Goal: Task Accomplishment & Management: Complete application form

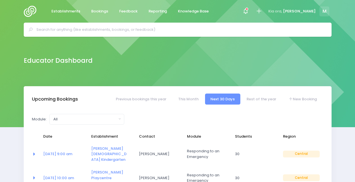
select select "5"
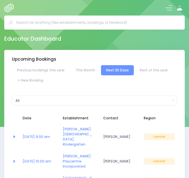
click at [69, 23] on input "text" at bounding box center [96, 22] width 161 height 8
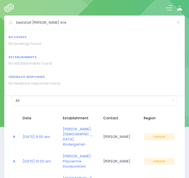
drag, startPoint x: 57, startPoint y: 23, endPoint x: 7, endPoint y: 19, distance: 50.2
click at [7, 19] on div "beststart milson line Bookings No bookings found Establishments" at bounding box center [94, 56] width 180 height 80
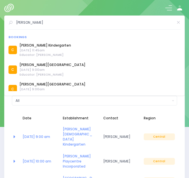
click at [55, 27] on input "milson kinder" at bounding box center [94, 22] width 157 height 8
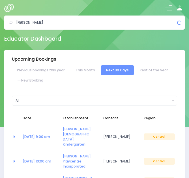
drag, startPoint x: 49, startPoint y: 25, endPoint x: 28, endPoint y: 25, distance: 20.4
click at [28, 25] on input "milson kinder" at bounding box center [96, 22] width 161 height 8
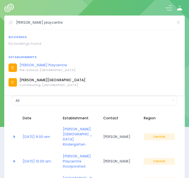
type input "milson playcentre"
click at [44, 66] on link "Milson Playcentre" at bounding box center [48, 65] width 56 height 5
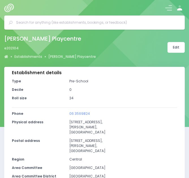
select select "5"
click at [40, 18] on input "text" at bounding box center [96, 22] width 161 height 8
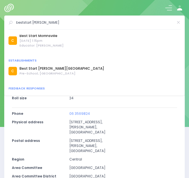
scroll to position [69, 0]
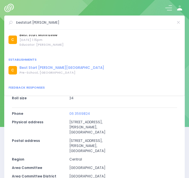
type input "beststart russell"
click at [38, 68] on link "Best Start [PERSON_NAME][GEOGRAPHIC_DATA]" at bounding box center [62, 67] width 85 height 5
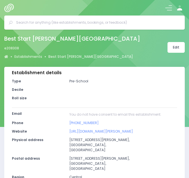
select select "5"
click at [54, 22] on input "text" at bounding box center [96, 22] width 161 height 8
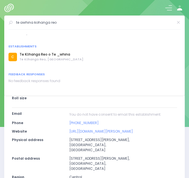
scroll to position [11, 0]
type input "te awhina kohanga reo"
click at [53, 54] on link "Te Kōhanga Reo o Te _whina" at bounding box center [52, 53] width 64 height 5
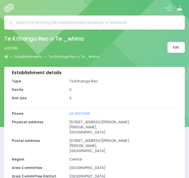
select select "5"
click at [40, 24] on input "text" at bounding box center [96, 22] width 161 height 8
click at [61, 20] on input "text" at bounding box center [96, 22] width 161 height 8
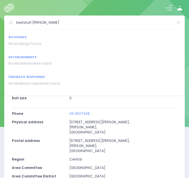
drag, startPoint x: 32, startPoint y: 22, endPoint x: 11, endPoint y: 20, distance: 21.1
click at [11, 20] on div "beststart roslyn" at bounding box center [94, 22] width 172 height 8
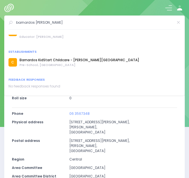
scroll to position [19, 0]
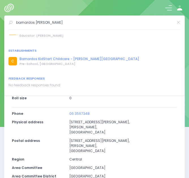
type input "barnardos roslyn"
click at [49, 60] on link "Barnardos KidStart Childcare - [PERSON_NAME][GEOGRAPHIC_DATA]" at bounding box center [80, 59] width 120 height 5
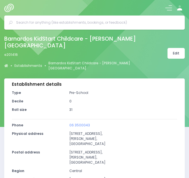
select select "5"
click at [58, 21] on input "text" at bounding box center [96, 22] width 161 height 8
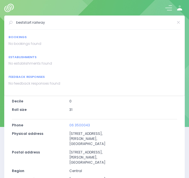
click at [59, 8] on div at bounding box center [94, 8] width 189 height 16
drag, startPoint x: 47, startPoint y: 23, endPoint x: -5, endPoint y: 20, distance: 52.1
click at [0, 20] on html "Establishments Bookings Feedback Reporting Knowledge Base" at bounding box center [94, 89] width 189 height 178
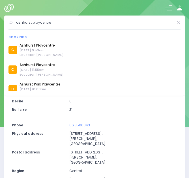
drag, startPoint x: 57, startPoint y: 23, endPoint x: 2, endPoint y: 19, distance: 55.0
click at [2, 19] on div "ashhurst playcentre Bookings C C C C C C C" at bounding box center [94, 23] width 189 height 14
drag, startPoint x: 59, startPoint y: 23, endPoint x: 5, endPoint y: 25, distance: 54.0
click at [5, 25] on div "park road playcentre Bookings C Park Road Playcentre C C" at bounding box center [94, 56] width 180 height 80
type input "feilding playcentre"
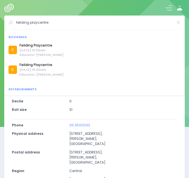
click at [144, 138] on p "25 Kipling Street, Roslyn, Palmerston North 4410" at bounding box center [123, 138] width 108 height 15
drag, startPoint x: 84, startPoint y: 23, endPoint x: 13, endPoint y: 12, distance: 72.4
click at [13, 12] on body "Establishments Bookings Feedback Reporting Knowledge Base" at bounding box center [94, 89] width 189 height 178
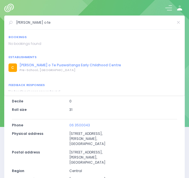
type input "nga rito o te"
click at [49, 65] on link "[PERSON_NAME] o Te Puawaitanga Early Childhood Centre" at bounding box center [70, 65] width 101 height 5
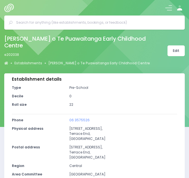
select select "5"
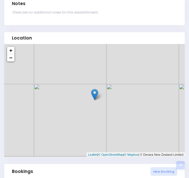
scroll to position [214, 0]
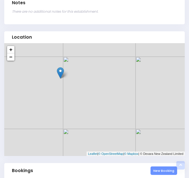
click at [158, 167] on link "New Booking" at bounding box center [163, 171] width 27 height 8
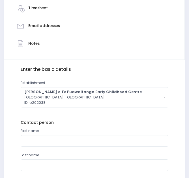
scroll to position [146, 0]
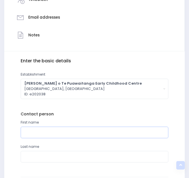
click at [34, 131] on input "text" at bounding box center [95, 133] width 148 height 12
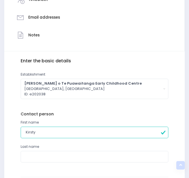
scroll to position [198, 0]
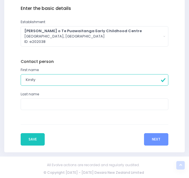
type input "Kirsty"
click at [38, 103] on input "." at bounding box center [95, 105] width 148 height 12
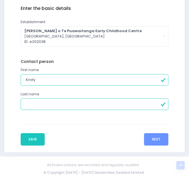
type input "."
click at [55, 105] on input "." at bounding box center [95, 105] width 148 height 12
click at [27, 104] on input "fifield" at bounding box center [95, 105] width 148 height 12
type input "Fifield"
click at [158, 138] on button "Next" at bounding box center [156, 139] width 24 height 12
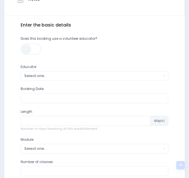
scroll to position [182, 0]
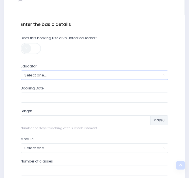
click at [48, 76] on div "Select one..." at bounding box center [92, 75] width 137 height 5
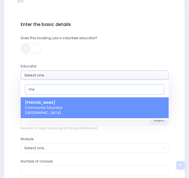
type input "me"
click at [43, 105] on strong "[PERSON_NAME]" at bounding box center [40, 102] width 30 height 5
select select "399566"
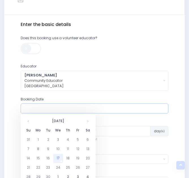
click at [46, 108] on input "text" at bounding box center [95, 109] width 148 height 10
click at [47, 169] on td "23" at bounding box center [48, 167] width 10 height 9
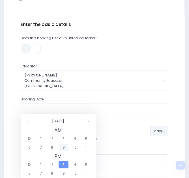
click at [63, 148] on span "9" at bounding box center [64, 147] width 10 height 7
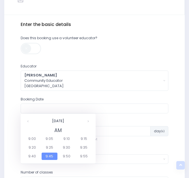
click at [63, 148] on span "9:30" at bounding box center [67, 147] width 16 height 7
type input "23/09/2025 09:30 AM"
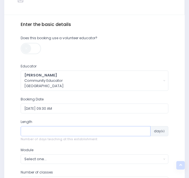
click at [51, 126] on input "number" at bounding box center [86, 131] width 130 height 10
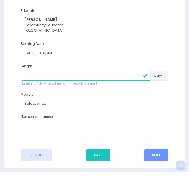
scroll to position [239, 0]
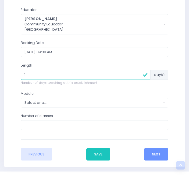
type input "1"
click at [49, 104] on div "Select one..." at bounding box center [92, 102] width 137 height 5
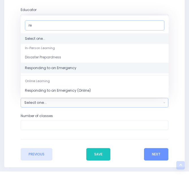
type input "re"
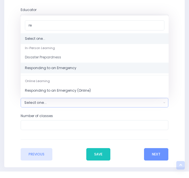
click at [49, 67] on span "Responding to an Emergency" at bounding box center [50, 68] width 51 height 5
select select "Responding to an Emergency"
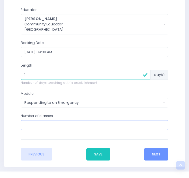
click at [46, 125] on input "number" at bounding box center [95, 125] width 148 height 10
type input "1"
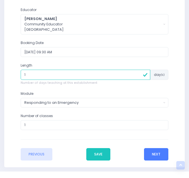
click at [166, 156] on button "Next" at bounding box center [156, 154] width 24 height 12
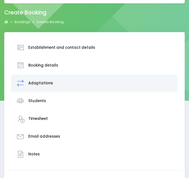
scroll to position [123, 0]
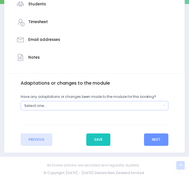
click at [119, 102] on button "Select one..." at bounding box center [95, 105] width 148 height 9
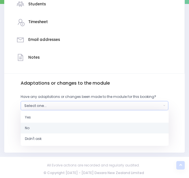
click at [57, 125] on link "No" at bounding box center [95, 128] width 148 height 11
select select "No"
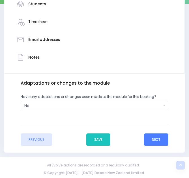
click at [155, 139] on button "Next" at bounding box center [156, 140] width 24 height 12
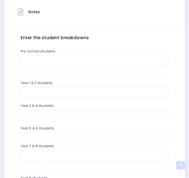
scroll to position [170, 0]
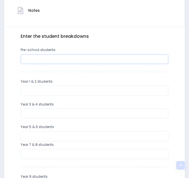
click at [51, 58] on input "number" at bounding box center [95, 59] width 148 height 10
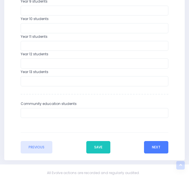
type input "38"
click at [157, 146] on button "Next" at bounding box center [156, 147] width 24 height 12
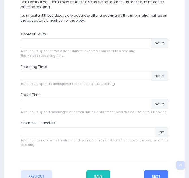
scroll to position [222, 0]
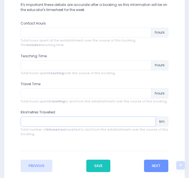
click at [55, 124] on input "number" at bounding box center [88, 122] width 135 height 10
type input "8"
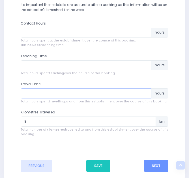
click at [38, 90] on input "number" at bounding box center [86, 93] width 131 height 10
type input ".2"
type input ".4"
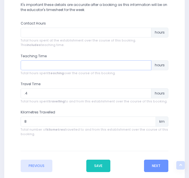
click at [38, 69] on input "number" at bounding box center [86, 65] width 131 height 10
type input ".75"
click at [40, 30] on input "number" at bounding box center [86, 33] width 131 height 10
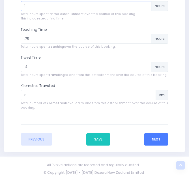
type input "1"
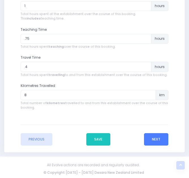
click at [159, 138] on button "Next" at bounding box center [156, 139] width 24 height 12
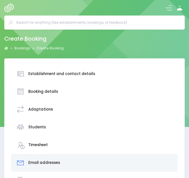
scroll to position [140, 0]
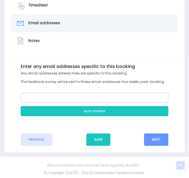
click at [49, 97] on input "email" at bounding box center [95, 98] width 148 height 10
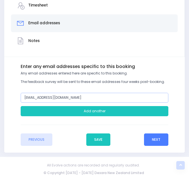
type input "nzkirst@hotmail.com"
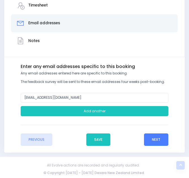
click at [148, 138] on button "Next" at bounding box center [156, 140] width 24 height 12
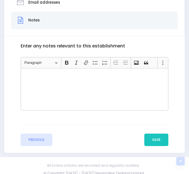
scroll to position [165, 0]
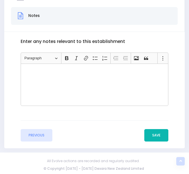
click at [154, 138] on button "Save" at bounding box center [156, 135] width 24 height 12
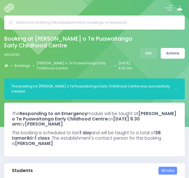
select select "5"
click at [172, 53] on link "Actions" at bounding box center [173, 53] width 24 height 11
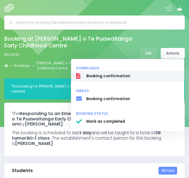
click at [105, 77] on span "Booking confirmation" at bounding box center [132, 76] width 93 height 6
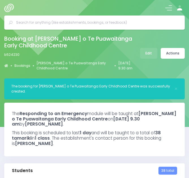
click at [29, 43] on h2 "Booking at Nga Rito o Te Puawaitanga Early Childhood Centre" at bounding box center [69, 42] width 130 height 13
click at [68, 20] on input "text" at bounding box center [96, 22] width 161 height 8
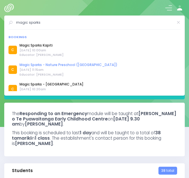
type input "magic sparks"
click at [51, 65] on link "Magic Sparks - Nature Preschool ([GEOGRAPHIC_DATA])" at bounding box center [69, 64] width 98 height 5
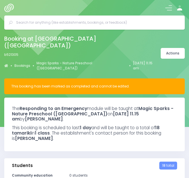
select select "5"
click at [83, 64] on link "Magic Sparks - Nature Preschool ([GEOGRAPHIC_DATA])" at bounding box center [81, 66] width 90 height 10
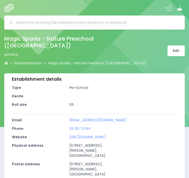
select select "5"
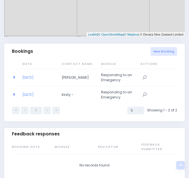
scroll to position [382, 0]
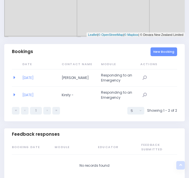
click at [157, 51] on link "New Booking" at bounding box center [163, 51] width 27 height 8
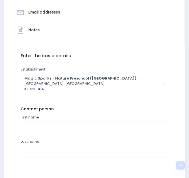
scroll to position [198, 0]
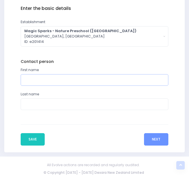
click at [42, 77] on input "text" at bounding box center [95, 80] width 148 height 12
click at [40, 79] on input "text" at bounding box center [95, 80] width 148 height 12
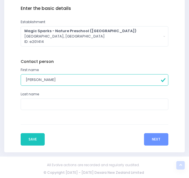
type input "Jaspreet"
click at [48, 101] on input "text" at bounding box center [95, 105] width 148 height 12
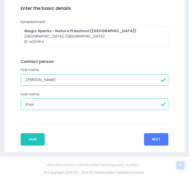
type input "Kaur"
click at [152, 138] on button "Next" at bounding box center [156, 139] width 24 height 12
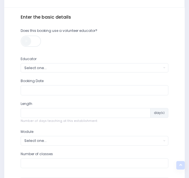
scroll to position [191, 0]
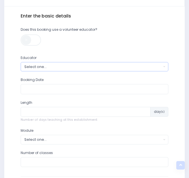
click at [36, 65] on div "Select one..." at bounding box center [92, 66] width 137 height 5
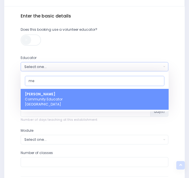
type input "me"
click at [40, 96] on strong "[PERSON_NAME]" at bounding box center [40, 94] width 30 height 5
select select "399566"
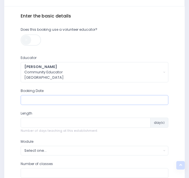
click at [33, 100] on input "text" at bounding box center [95, 100] width 148 height 10
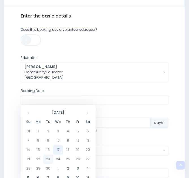
click at [48, 161] on td "23" at bounding box center [48, 159] width 10 height 9
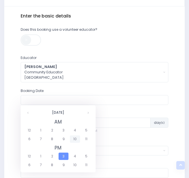
click at [76, 139] on span "10" at bounding box center [75, 139] width 10 height 7
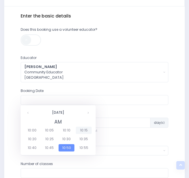
click at [82, 130] on span "10:15" at bounding box center [84, 130] width 16 height 7
type input "23/09/2025 10:15 AM"
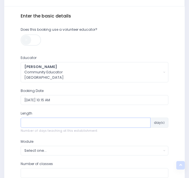
click at [81, 121] on input "number" at bounding box center [86, 123] width 130 height 10
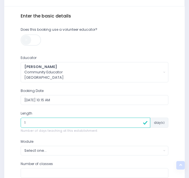
type input "1"
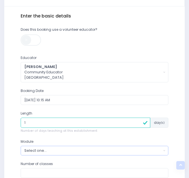
click at [38, 152] on div "Select one..." at bounding box center [92, 150] width 137 height 5
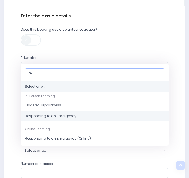
type input "re"
click at [44, 116] on span "Responding to an Emergency" at bounding box center [50, 116] width 51 height 5
select select "Responding to an Emergency"
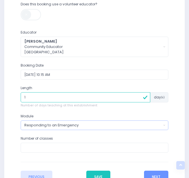
scroll to position [215, 0]
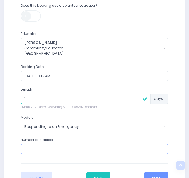
click at [40, 151] on input "number" at bounding box center [95, 149] width 148 height 10
type input "1"
click at [157, 174] on button "Next" at bounding box center [156, 178] width 24 height 12
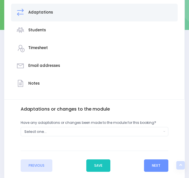
scroll to position [110, 0]
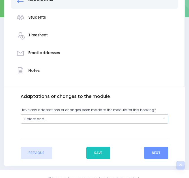
click at [38, 120] on div "Select one..." at bounding box center [92, 118] width 137 height 5
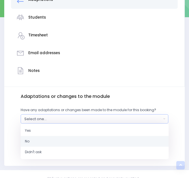
click at [34, 144] on link "No" at bounding box center [95, 141] width 148 height 11
select select "No"
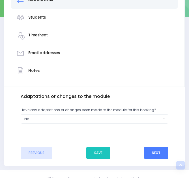
click at [153, 152] on button "Next" at bounding box center [156, 153] width 24 height 12
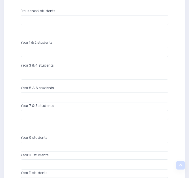
scroll to position [209, 0]
click at [56, 20] on input "number" at bounding box center [95, 20] width 148 height 10
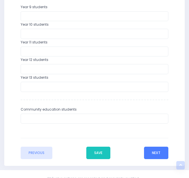
type input "25"
click at [156, 157] on button "Next" at bounding box center [156, 153] width 24 height 12
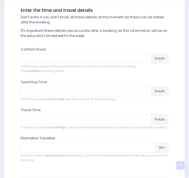
scroll to position [196, 0]
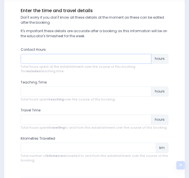
click at [45, 58] on input "number" at bounding box center [86, 59] width 131 height 10
type input "1"
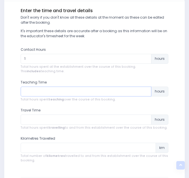
click at [41, 92] on input "number" at bounding box center [86, 92] width 131 height 10
type input ".75"
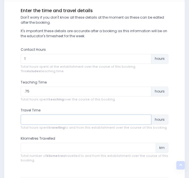
click at [41, 120] on input "number" at bounding box center [86, 120] width 131 height 10
click at [34, 118] on input "number" at bounding box center [86, 120] width 131 height 10
type input ".2"
click at [29, 148] on input "number" at bounding box center [88, 148] width 135 height 10
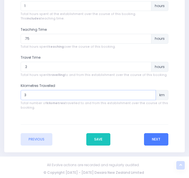
type input "3"
click at [152, 140] on button "Next" at bounding box center [156, 139] width 24 height 12
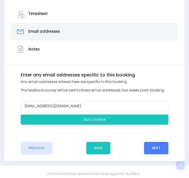
scroll to position [140, 0]
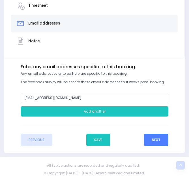
click at [153, 142] on button "Next" at bounding box center [156, 140] width 24 height 12
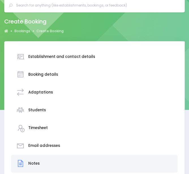
scroll to position [165, 0]
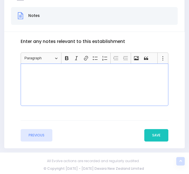
click at [104, 92] on div "Rich Text Editor, main" at bounding box center [95, 85] width 148 height 42
click at [161, 134] on button "Save" at bounding box center [156, 135] width 24 height 12
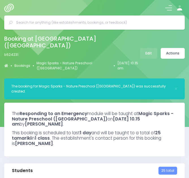
select select "5"
click at [182, 52] on link "Actions" at bounding box center [173, 53] width 24 height 11
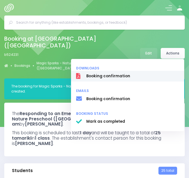
click at [107, 77] on span "Booking confirmation" at bounding box center [132, 76] width 93 height 6
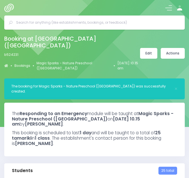
click at [150, 52] on link "Edit" at bounding box center [148, 53] width 17 height 11
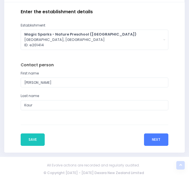
click at [146, 138] on button "Next" at bounding box center [156, 140] width 24 height 12
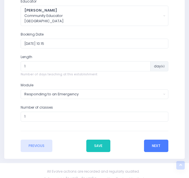
scroll to position [270, 0]
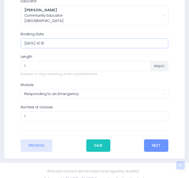
click at [50, 44] on input "2025-09-23 10:15" at bounding box center [95, 43] width 148 height 10
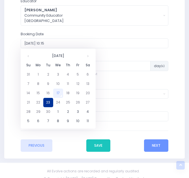
click at [48, 101] on td "23" at bounding box center [48, 102] width 10 height 9
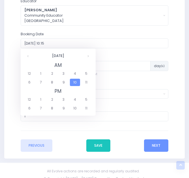
click at [72, 81] on span "10" at bounding box center [75, 82] width 10 height 7
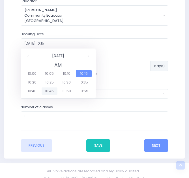
click at [45, 91] on span "10:45" at bounding box center [50, 91] width 16 height 7
type input "2025-09-23 10:45"
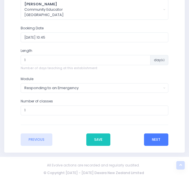
click at [157, 137] on button "Next" at bounding box center [156, 140] width 24 height 12
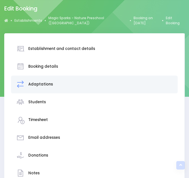
scroll to position [0, 0]
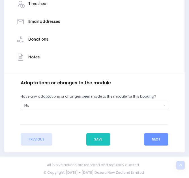
click at [41, 60] on div "Notes" at bounding box center [94, 57] width 156 height 13
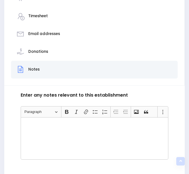
scroll to position [140, 0]
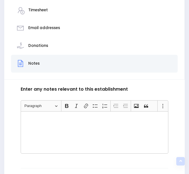
click at [61, 142] on div "Rich Text Editor, main" at bounding box center [95, 132] width 148 height 42
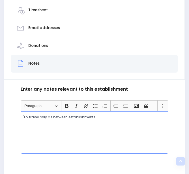
scroll to position [188, 0]
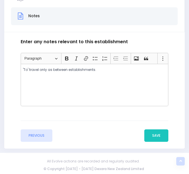
click at [159, 142] on div "Enter the establishment details Establishment Select one... ** Do not use, doub…" at bounding box center [94, 90] width 180 height 117
click at [153, 135] on button "Save" at bounding box center [156, 135] width 24 height 12
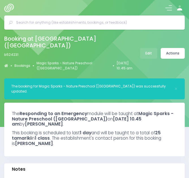
select select "5"
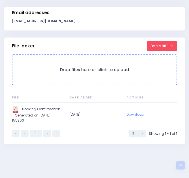
scroll to position [523, 0]
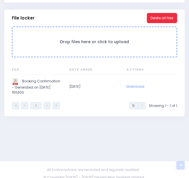
click at [159, 14] on button "Delete all files" at bounding box center [162, 18] width 30 height 10
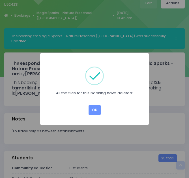
scroll to position [0, 0]
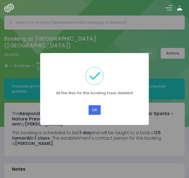
click at [92, 111] on button "OK" at bounding box center [94, 110] width 12 height 10
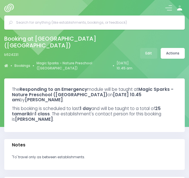
select select "5"
click at [173, 49] on link "Actions" at bounding box center [173, 53] width 24 height 11
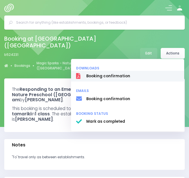
click at [128, 74] on span "Booking confirmation" at bounding box center [132, 76] width 93 height 6
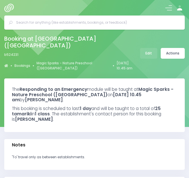
click at [45, 51] on div "Booking at [GEOGRAPHIC_DATA] ([GEOGRAPHIC_DATA]) b524231 Bookings [GEOGRAPHIC_D…" at bounding box center [71, 53] width 134 height 39
click at [174, 47] on div "Booking at [GEOGRAPHIC_DATA] ([GEOGRAPHIC_DATA]) b524231 Bookings [GEOGRAPHIC_D…" at bounding box center [94, 53] width 189 height 39
click at [172, 53] on link "Actions" at bounding box center [173, 53] width 24 height 11
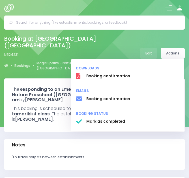
click at [108, 57] on div "b524231" at bounding box center [71, 54] width 134 height 5
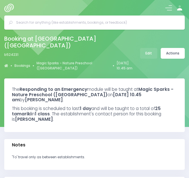
select select "5"
click at [72, 24] on input "text" at bounding box center [96, 22] width 161 height 8
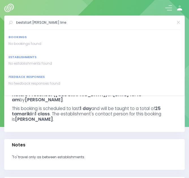
drag, startPoint x: 55, startPoint y: 23, endPoint x: -7, endPoint y: 25, distance: 62.8
click at [0, 25] on html "Establishments Bookings Feedback Reporting Knowledge Base" at bounding box center [94, 89] width 189 height 178
type input "61 milson line"
click at [11, 6] on img at bounding box center [10, 8] width 12 height 8
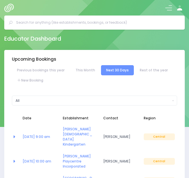
select select "5"
click at [168, 7] on button at bounding box center [168, 8] width 7 height 7
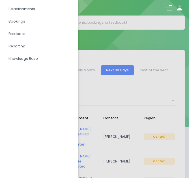
click at [168, 7] on button at bounding box center [168, 8] width 7 height 7
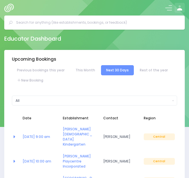
click at [179, 10] on icon at bounding box center [179, 8] width 7 height 7
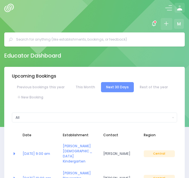
click at [166, 25] on icon at bounding box center [166, 24] width 6 height 6
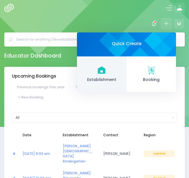
click at [103, 75] on link "Establishment" at bounding box center [101, 75] width 49 height 36
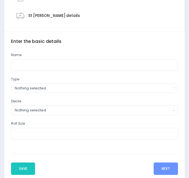
scroll to position [130, 0]
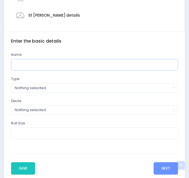
click at [38, 63] on input "text" at bounding box center [94, 65] width 167 height 12
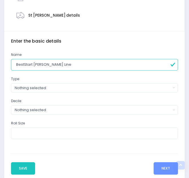
type input "BestStart [PERSON_NAME] Line"
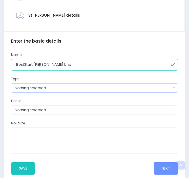
click at [35, 88] on div "Nothing selected" at bounding box center [93, 87] width 156 height 5
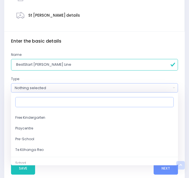
scroll to position [60, 0]
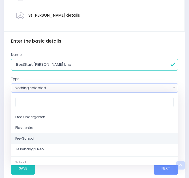
click at [40, 139] on link "Pre-School" at bounding box center [94, 138] width 167 height 11
select select "Pre-School"
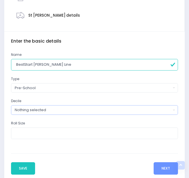
click at [47, 111] on div "Nothing selected" at bounding box center [93, 109] width 156 height 5
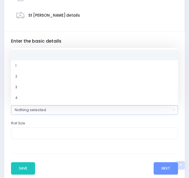
click at [47, 111] on div "Nothing selected" at bounding box center [93, 109] width 156 height 5
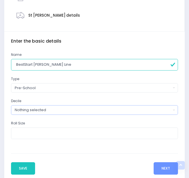
click at [47, 111] on div "Nothing selected" at bounding box center [93, 109] width 156 height 5
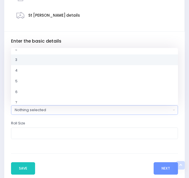
scroll to position [28, 0]
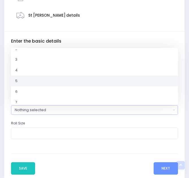
click at [37, 81] on link "5" at bounding box center [94, 81] width 167 height 11
select select "5"
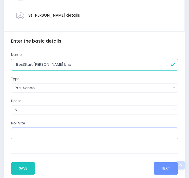
click at [28, 137] on input "number" at bounding box center [94, 134] width 167 height 12
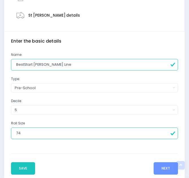
scroll to position [159, 0]
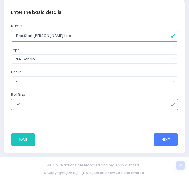
type input "74"
click at [158, 139] on button "Next" at bounding box center [165, 140] width 24 height 12
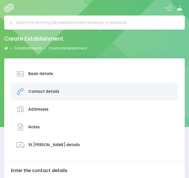
scroll to position [178, 0]
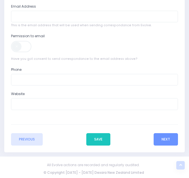
click at [27, 47] on span at bounding box center [21, 46] width 21 height 11
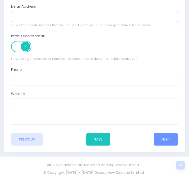
click at [26, 18] on input "email" at bounding box center [94, 17] width 167 height 12
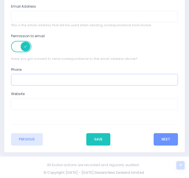
click at [56, 82] on input "text" at bounding box center [94, 80] width 167 height 12
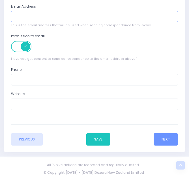
click at [60, 20] on input "email" at bounding box center [94, 17] width 167 height 12
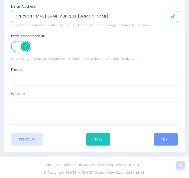
type input "[PERSON_NAME][EMAIL_ADDRESS][DOMAIN_NAME]"
click at [31, 80] on input "text" at bounding box center [94, 80] width 167 height 12
click at [122, 82] on input "text" at bounding box center [94, 80] width 167 height 12
paste input "06 927 8852"
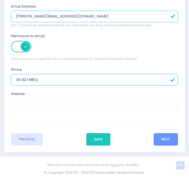
type input "06 927 8852"
click at [52, 102] on input "text" at bounding box center [94, 104] width 167 height 12
paste input "https://best-start.org/centres/beststart-milson-line"
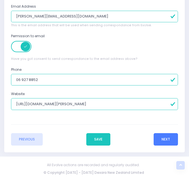
type input "https://best-start.org/centres/beststart-milson-line"
click at [161, 142] on button "Next" at bounding box center [165, 139] width 24 height 12
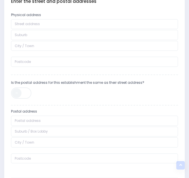
scroll to position [170, 0]
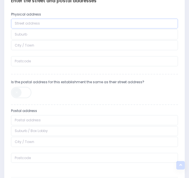
click at [31, 23] on input "text" at bounding box center [94, 24] width 167 height 10
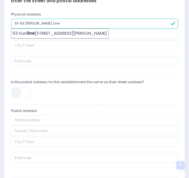
type input "61-63 Milson Line"
click at [140, 36] on input "text" at bounding box center [94, 34] width 167 height 10
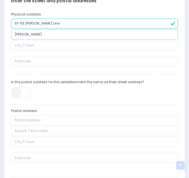
type input "Milson"
click at [109, 45] on input "text" at bounding box center [94, 45] width 167 height 10
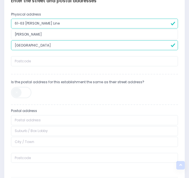
type input "Palmerston North"
click at [96, 60] on input "number" at bounding box center [94, 61] width 167 height 10
type input "4414"
click at [24, 92] on span at bounding box center [21, 92] width 21 height 11
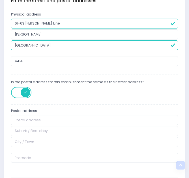
type input "61-63 Milson Line"
type input "Milson"
type input "Palmerston North"
type input "4414"
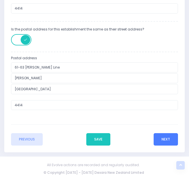
click at [164, 140] on button "Next" at bounding box center [165, 139] width 24 height 12
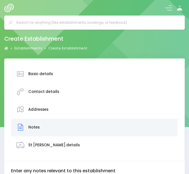
scroll to position [129, 0]
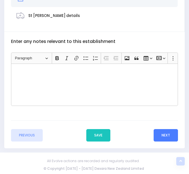
click at [161, 135] on button "Next" at bounding box center [165, 135] width 24 height 12
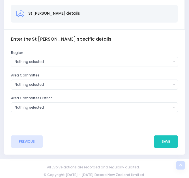
scroll to position [132, 0]
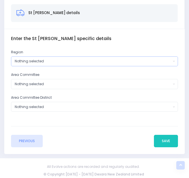
click at [41, 57] on button "Nothing selected" at bounding box center [94, 62] width 167 height 10
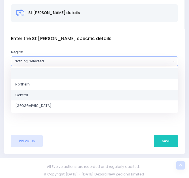
click at [27, 93] on span "Central" at bounding box center [21, 95] width 13 height 5
select select "Central"
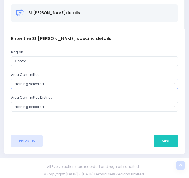
click at [23, 83] on div "Nothing selected" at bounding box center [93, 84] width 156 height 5
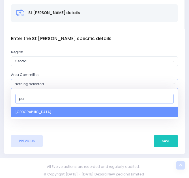
type input "pal"
click at [36, 112] on span "Palmerston North" at bounding box center [33, 112] width 36 height 5
select select "Palmerston North"
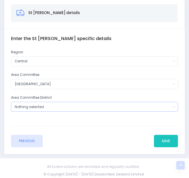
click at [31, 105] on div "Nothing selected" at bounding box center [93, 107] width 156 height 5
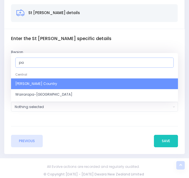
type input "p"
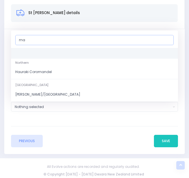
type input "m"
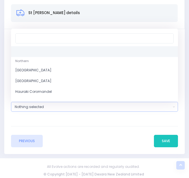
click at [31, 105] on div "Nothing selected" at bounding box center [93, 107] width 156 height 5
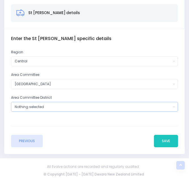
click at [33, 107] on div "Nothing selected" at bounding box center [93, 107] width 156 height 5
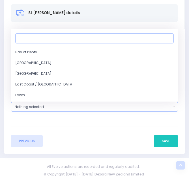
scroll to position [80, 0]
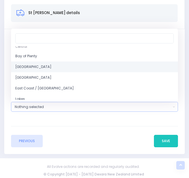
click at [29, 66] on span "Central District" at bounding box center [33, 66] width 36 height 5
select select "Central District"
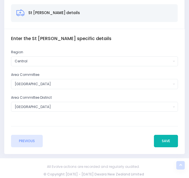
click at [163, 142] on button "Save" at bounding box center [166, 141] width 24 height 12
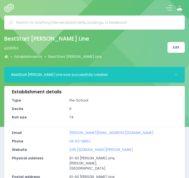
select select "5"
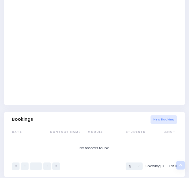
scroll to position [295, 0]
click at [162, 122] on link "New Booking" at bounding box center [163, 119] width 27 height 8
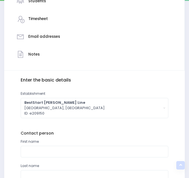
scroll to position [198, 0]
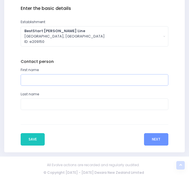
click at [36, 79] on input "text" at bounding box center [95, 80] width 148 height 12
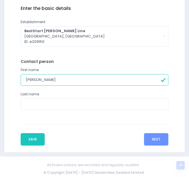
type input "[PERSON_NAME]"
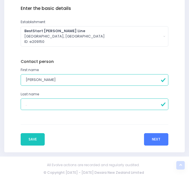
type input "."
click at [161, 139] on button "Next" at bounding box center [156, 139] width 24 height 12
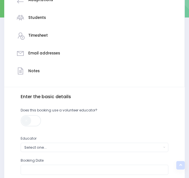
scroll to position [167, 0]
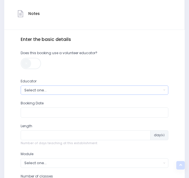
click at [37, 90] on div "Select one..." at bounding box center [92, 90] width 137 height 5
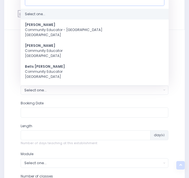
scroll to position [163, 0]
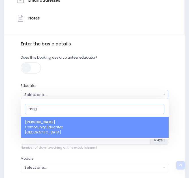
type input "meg"
click at [36, 122] on strong "[PERSON_NAME]" at bounding box center [40, 122] width 30 height 5
select select "399566"
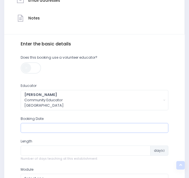
click at [45, 129] on input "text" at bounding box center [95, 128] width 148 height 10
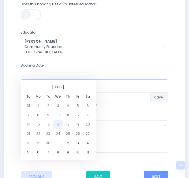
scroll to position [216, 0]
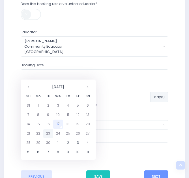
click at [48, 133] on td "23" at bounding box center [48, 133] width 10 height 9
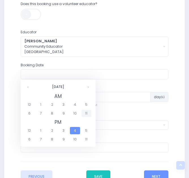
click at [87, 115] on span "11" at bounding box center [86, 113] width 10 height 7
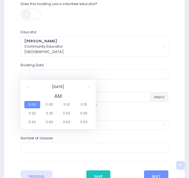
click at [33, 104] on span "11:00" at bounding box center [32, 104] width 16 height 7
type input "[DATE] 11:00 AM"
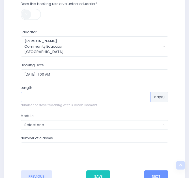
click at [40, 98] on input "number" at bounding box center [86, 97] width 130 height 10
type input "1"
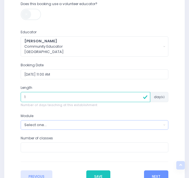
click at [41, 125] on div "Select one..." at bounding box center [92, 124] width 137 height 5
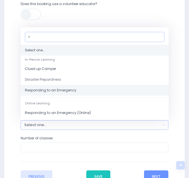
type input "r"
click at [51, 90] on span "Responding to an Emergency" at bounding box center [50, 90] width 51 height 5
select select "Responding to an Emergency"
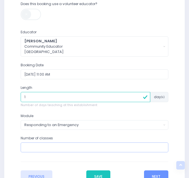
click at [37, 147] on input "number" at bounding box center [95, 148] width 148 height 10
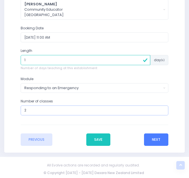
type input "2"
click at [160, 140] on button "Next" at bounding box center [156, 140] width 24 height 12
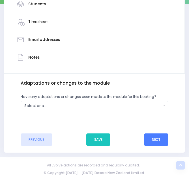
scroll to position [123, 0]
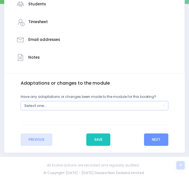
click at [53, 105] on div "Select one..." at bounding box center [92, 105] width 137 height 5
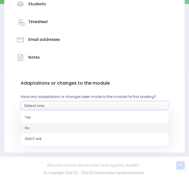
click at [37, 125] on link "No" at bounding box center [95, 128] width 148 height 11
select select "No"
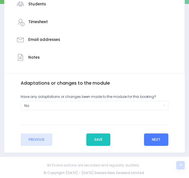
click at [148, 140] on button "Next" at bounding box center [156, 140] width 24 height 12
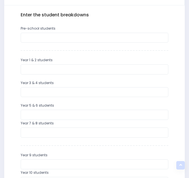
scroll to position [192, 0]
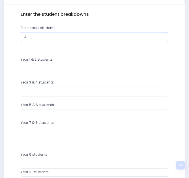
click at [45, 38] on input "4" at bounding box center [95, 37] width 148 height 10
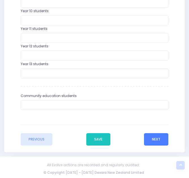
type input "43"
click at [152, 137] on button "Next" at bounding box center [156, 139] width 24 height 12
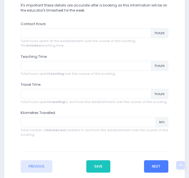
scroll to position [221, 0]
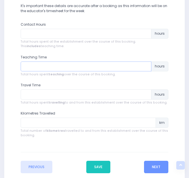
click at [65, 65] on input "number" at bounding box center [86, 67] width 131 height 10
type input "1.5"
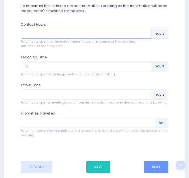
click at [56, 34] on input "number" at bounding box center [86, 34] width 131 height 10
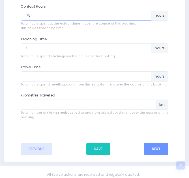
scroll to position [239, 0]
type input "1.75"
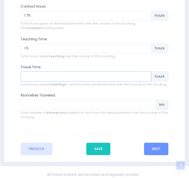
click at [53, 75] on input "number" at bounding box center [86, 77] width 131 height 10
click at [70, 84] on span "Total hours spent travelling to and from this establishment over the course of …" at bounding box center [95, 85] width 148 height 5
click at [44, 78] on input "number" at bounding box center [86, 77] width 131 height 10
type input ".15"
click at [39, 104] on input "number" at bounding box center [88, 105] width 135 height 10
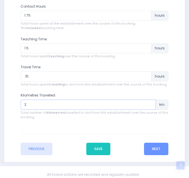
type input "2"
click at [32, 75] on input ".15" at bounding box center [86, 77] width 131 height 10
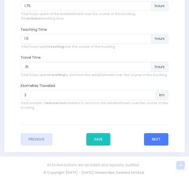
click at [159, 139] on button "Next" at bounding box center [156, 139] width 24 height 12
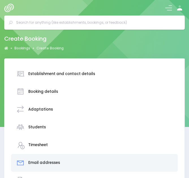
scroll to position [140, 0]
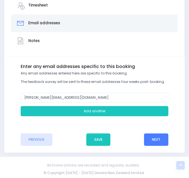
click at [155, 138] on button "Next" at bounding box center [156, 140] width 24 height 12
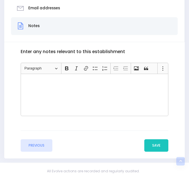
scroll to position [156, 0]
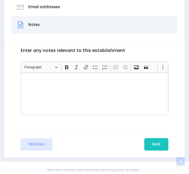
click at [74, 99] on div "Rich Text Editor, main" at bounding box center [95, 94] width 148 height 42
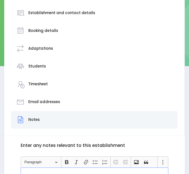
scroll to position [61, 0]
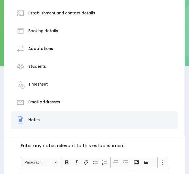
click at [42, 83] on h3 "Timesheet" at bounding box center [38, 84] width 20 height 5
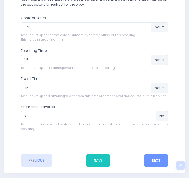
scroll to position [238, 0]
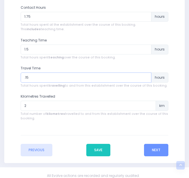
click at [74, 77] on input ".15" at bounding box center [86, 78] width 131 height 10
type input ".1"
type input ".35"
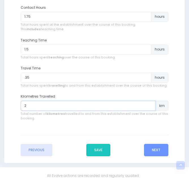
drag, startPoint x: 31, startPoint y: 108, endPoint x: 16, endPoint y: 107, distance: 15.9
click at [16, 107] on div "Enter the basic details Establishment Select one... ** Do not use, double up **…" at bounding box center [95, 61] width 174 height 191
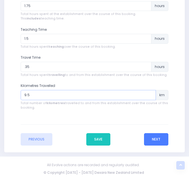
type input "9.5"
click at [152, 138] on button "Next" at bounding box center [156, 139] width 24 height 12
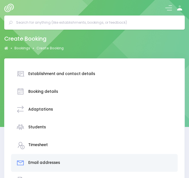
scroll to position [140, 0]
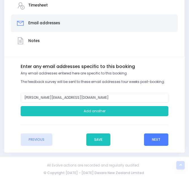
click at [160, 140] on button "Next" at bounding box center [156, 140] width 24 height 12
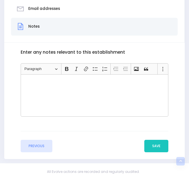
scroll to position [165, 0]
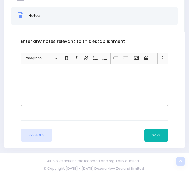
click at [158, 135] on button "Save" at bounding box center [156, 135] width 24 height 12
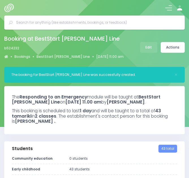
select select "5"
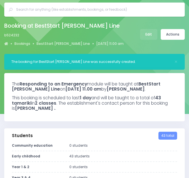
scroll to position [14, 0]
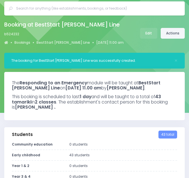
click at [171, 33] on link "Actions" at bounding box center [173, 33] width 24 height 11
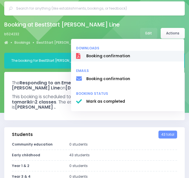
click at [128, 53] on link "Booking confirmation" at bounding box center [127, 56] width 113 height 11
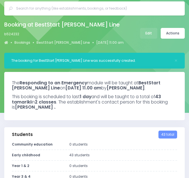
click at [185, 22] on div "Booking at BestStart [PERSON_NAME] Line b524232 Bookings BestStart [PERSON_NAME…" at bounding box center [94, 33] width 189 height 27
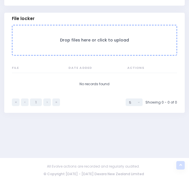
scroll to position [466, 0]
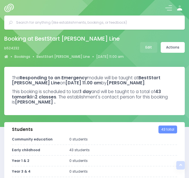
select select "5"
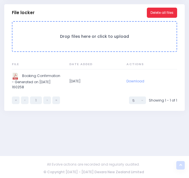
click at [153, 14] on button "Delete all files" at bounding box center [162, 13] width 30 height 10
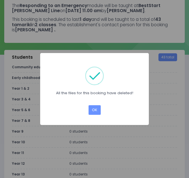
scroll to position [0, 0]
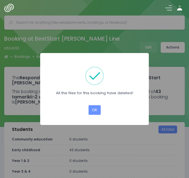
click at [150, 50] on div "× All the files for this booking have deleted! OK Cancel" at bounding box center [94, 89] width 189 height 178
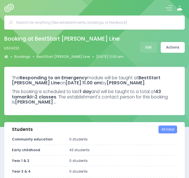
select select "5"
click at [150, 49] on link "Edit" at bounding box center [148, 47] width 17 height 11
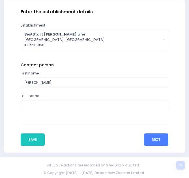
click at [161, 141] on button "Next" at bounding box center [156, 140] width 24 height 12
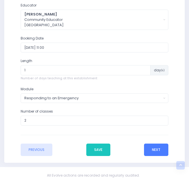
scroll to position [263, 0]
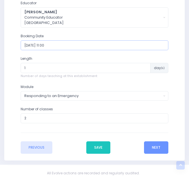
click at [104, 42] on input "2025-09-23 11:00" at bounding box center [95, 45] width 148 height 10
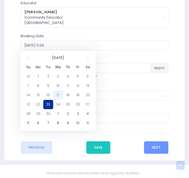
click at [47, 107] on td "23" at bounding box center [48, 104] width 10 height 9
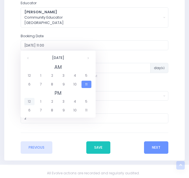
click at [28, 101] on span "12" at bounding box center [29, 101] width 10 height 7
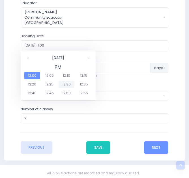
click at [64, 83] on span "12:30" at bounding box center [67, 84] width 16 height 7
type input "2025-09-23 12:30"
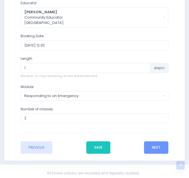
scroll to position [271, 0]
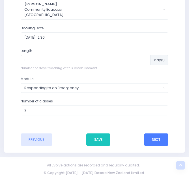
click at [153, 140] on button "Next" at bounding box center [156, 140] width 24 height 12
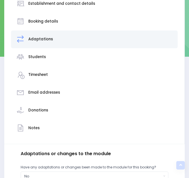
scroll to position [0, 0]
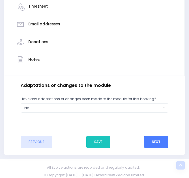
click at [152, 142] on button "Next" at bounding box center [156, 142] width 24 height 12
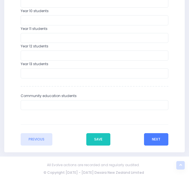
click at [156, 138] on button "Next" at bounding box center [156, 139] width 24 height 12
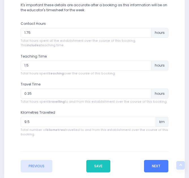
scroll to position [239, 0]
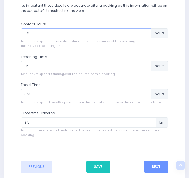
click at [35, 32] on input "1.75" at bounding box center [86, 34] width 131 height 10
type input "1"
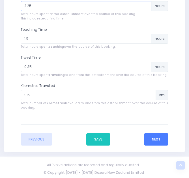
type input "2.25"
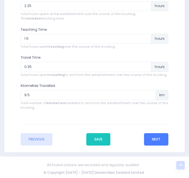
click at [158, 142] on button "Next" at bounding box center [156, 139] width 24 height 12
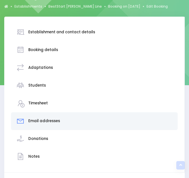
scroll to position [0, 0]
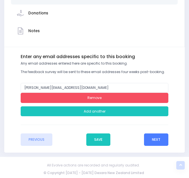
click at [156, 137] on button "Next" at bounding box center [156, 140] width 24 height 12
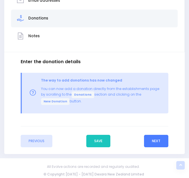
scroll to position [164, 0]
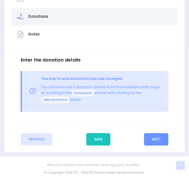
click at [76, 32] on div "Notes" at bounding box center [94, 34] width 156 height 13
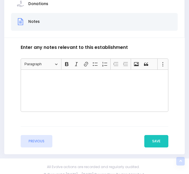
scroll to position [183, 0]
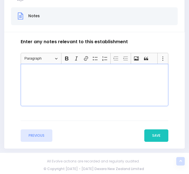
click at [78, 83] on div "Rich Text Editor, main" at bounding box center [95, 85] width 148 height 42
click at [161, 135] on button "Save" at bounding box center [156, 135] width 24 height 12
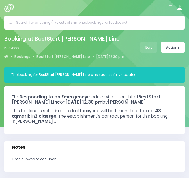
select select "5"
click at [171, 42] on link "Actions" at bounding box center [173, 47] width 24 height 11
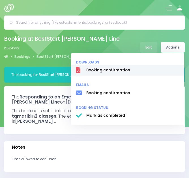
click at [114, 69] on span "Booking confirmation" at bounding box center [132, 71] width 93 height 6
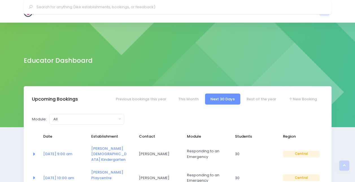
select select "5"
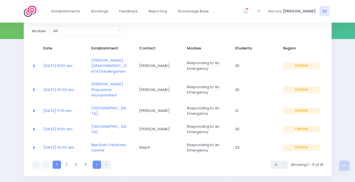
click at [96, 161] on link at bounding box center [97, 165] width 8 height 8
select select "5"
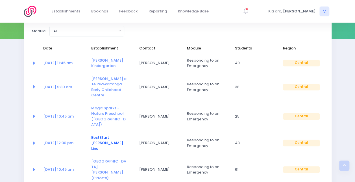
click at [97, 135] on link "BestStart [PERSON_NAME] Line" at bounding box center [107, 143] width 32 height 16
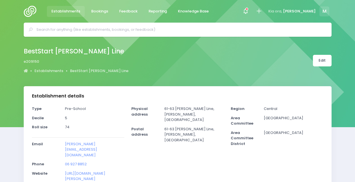
select select "5"
click at [324, 63] on link "Edit" at bounding box center [322, 61] width 19 height 12
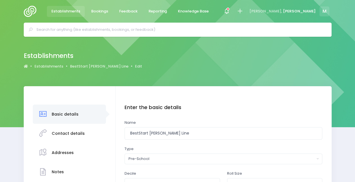
scroll to position [66, 0]
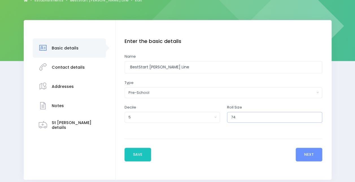
click at [256, 121] on input "74" at bounding box center [275, 117] width 96 height 11
type input "7"
type input "45"
click at [140, 153] on button "Save" at bounding box center [138, 155] width 27 height 14
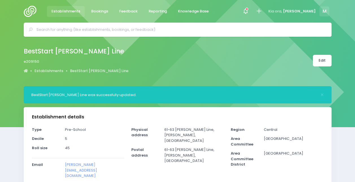
select select "5"
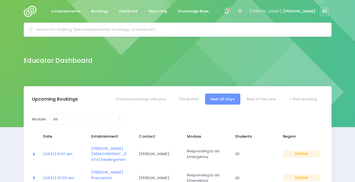
select select "5"
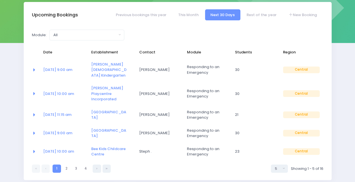
scroll to position [85, 0]
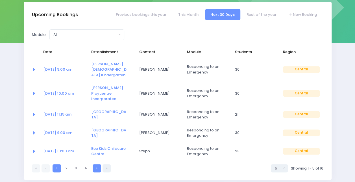
click at [94, 164] on link at bounding box center [97, 168] width 8 height 8
select select "5"
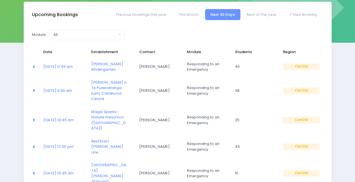
select select "5"
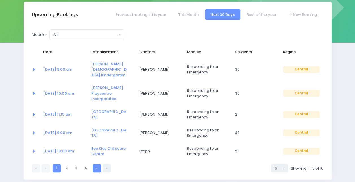
click at [95, 164] on link at bounding box center [97, 168] width 8 height 8
select select "5"
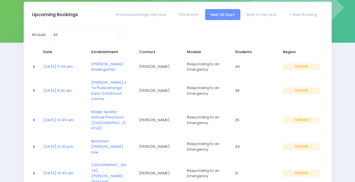
select select "5"
